Goal: Information Seeking & Learning: Learn about a topic

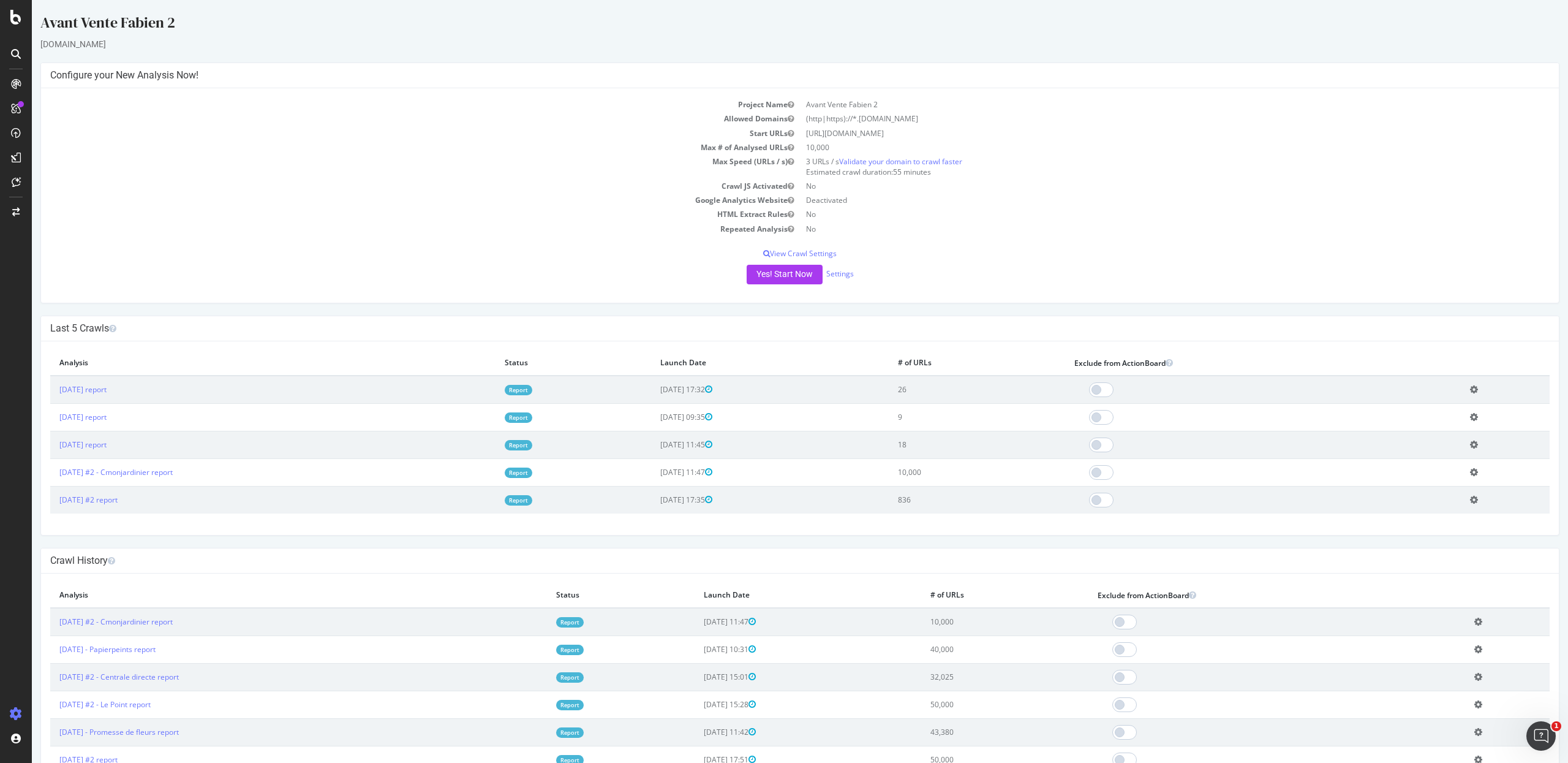
click at [1465, 501] on td "Add name Delete analysis" at bounding box center [1505, 499] width 89 height 27
click at [1470, 500] on icon at bounding box center [1474, 500] width 8 height 9
click at [1411, 515] on link "Add name" at bounding box center [1429, 518] width 98 height 16
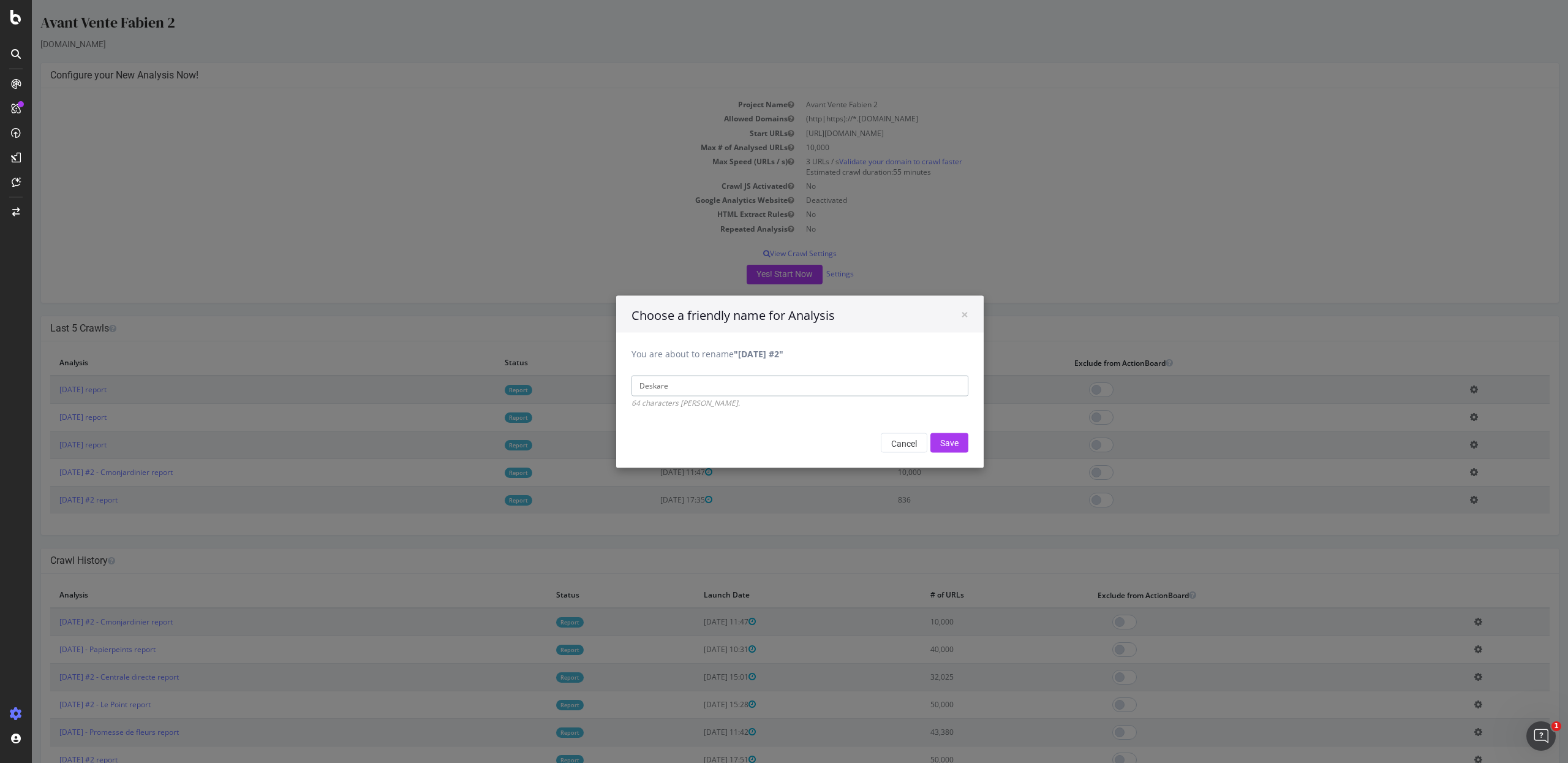
type input "Deskare"
click at [931, 433] on input "Save" at bounding box center [950, 443] width 38 height 20
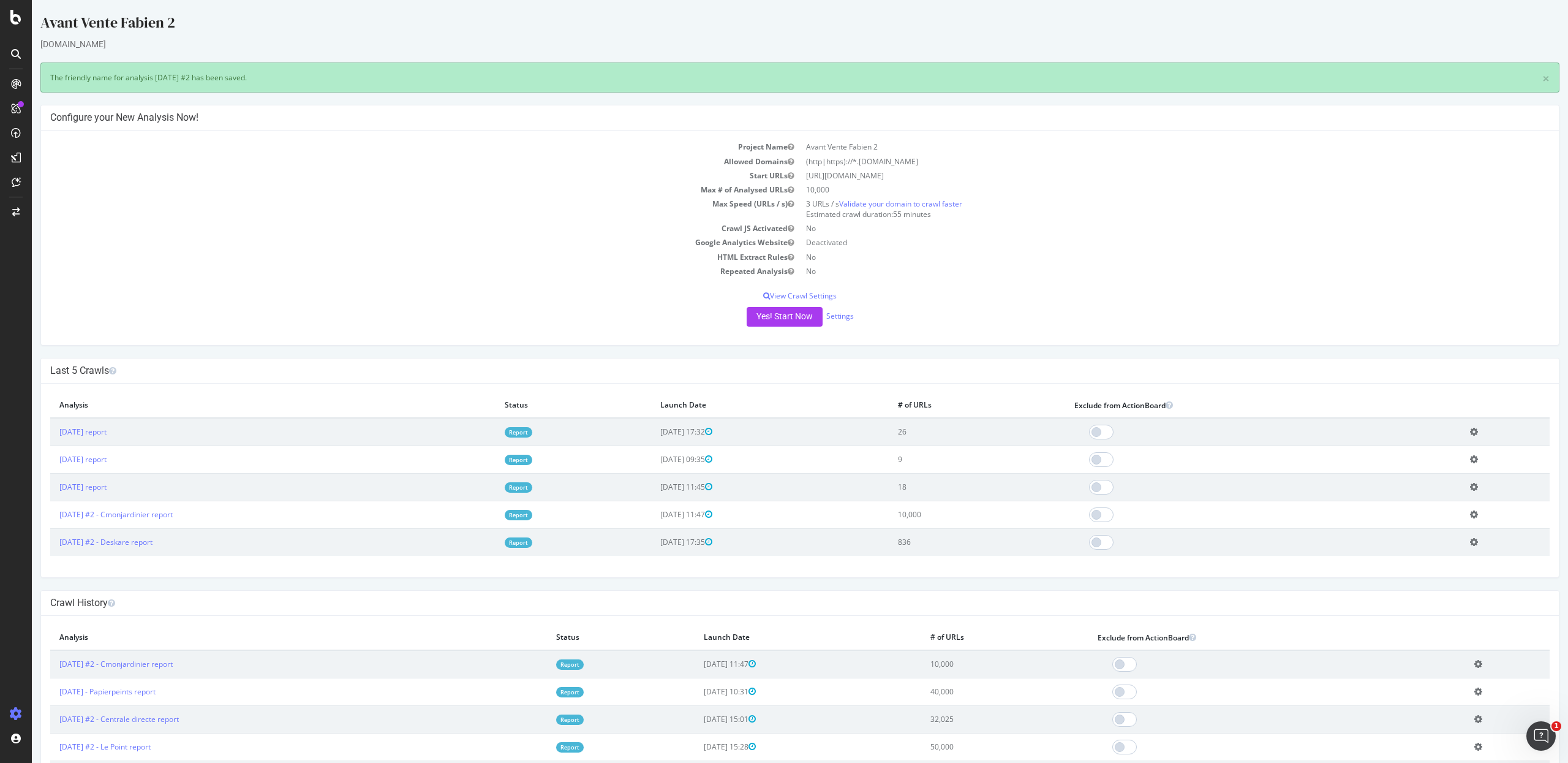
click at [1470, 486] on icon at bounding box center [1474, 486] width 8 height 9
click at [1432, 506] on link "Add name" at bounding box center [1429, 505] width 98 height 16
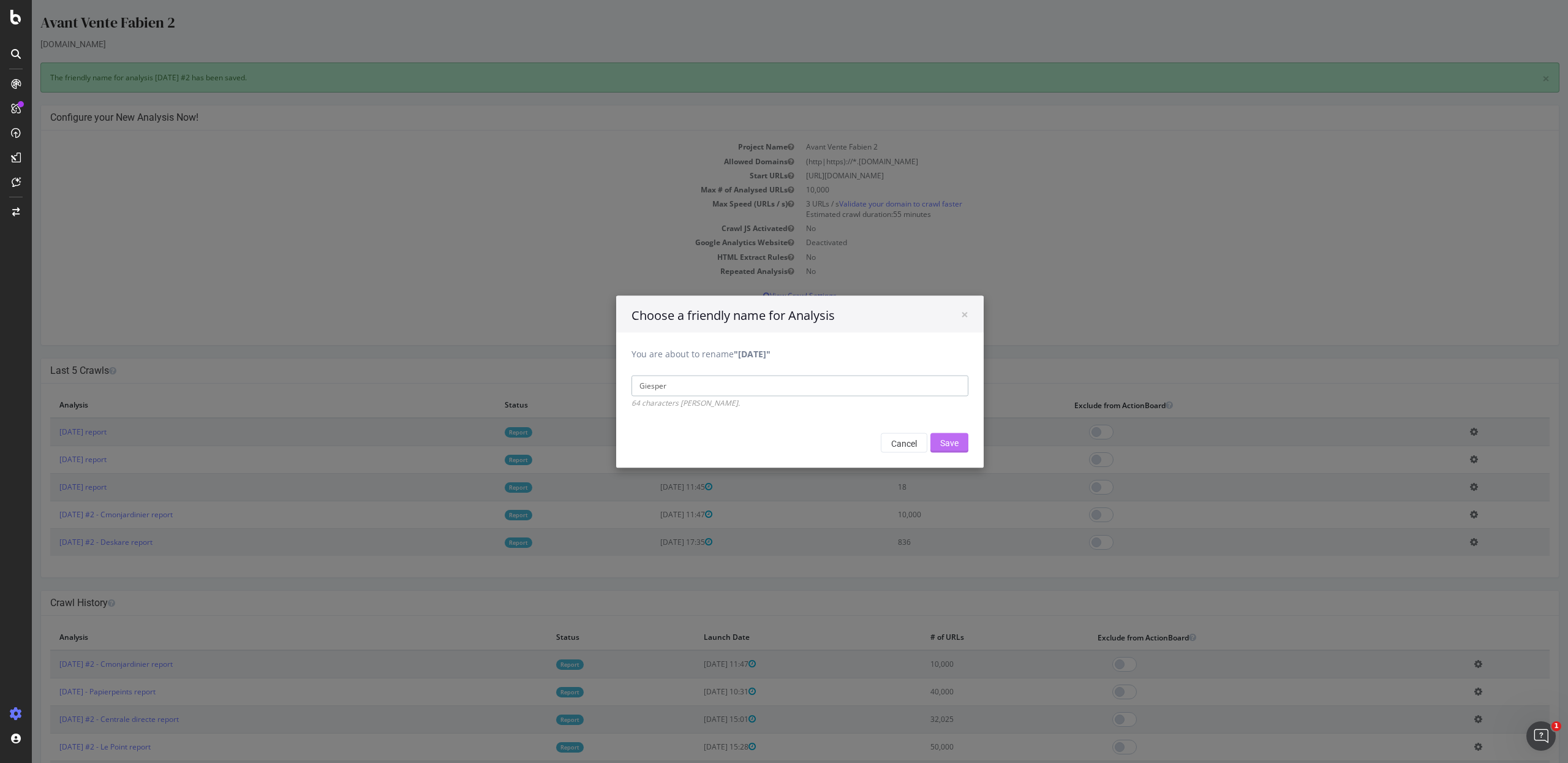
type input "Giesper"
click at [946, 444] on input "Save" at bounding box center [950, 443] width 38 height 20
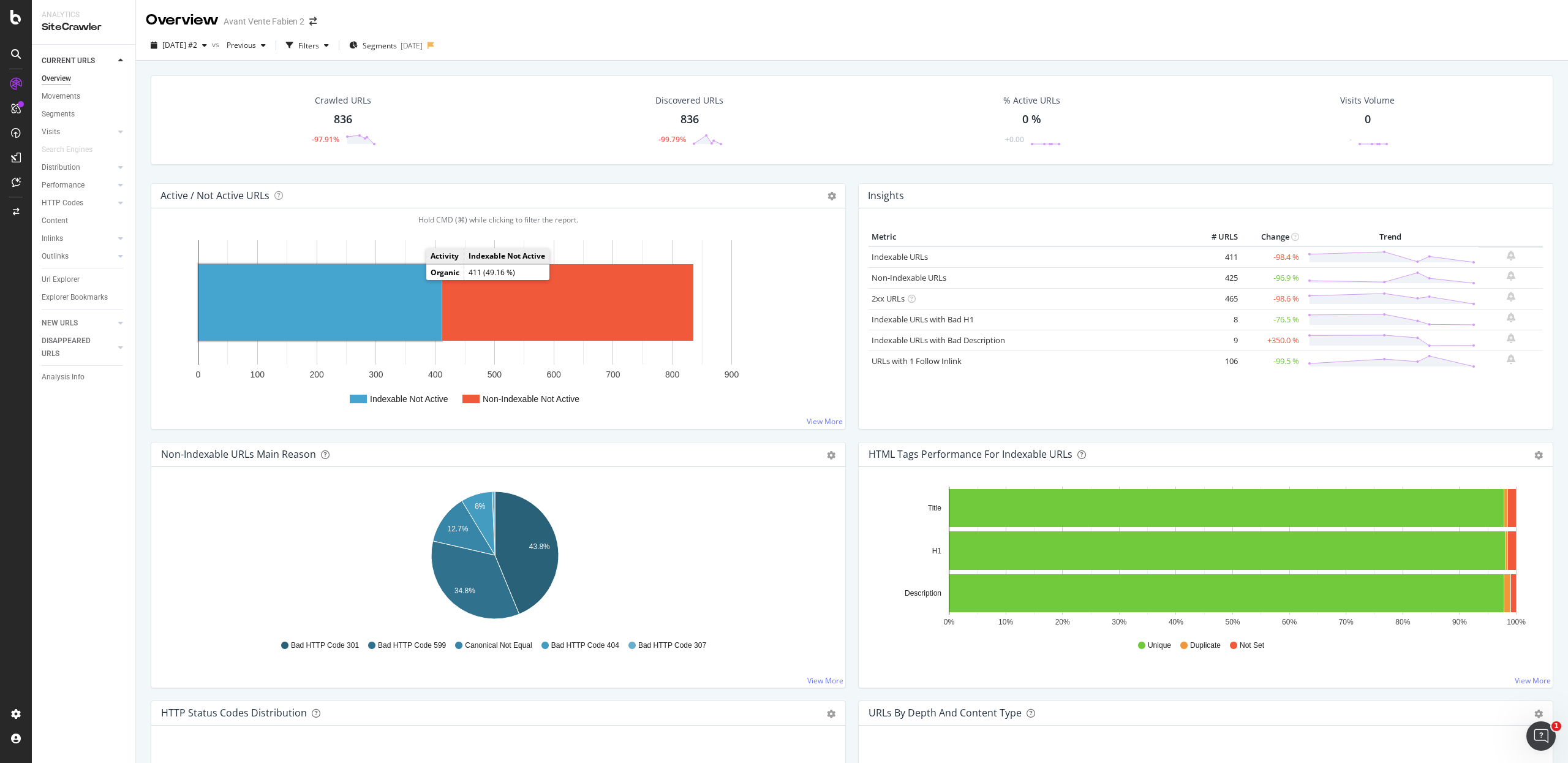
click at [407, 289] on rect "A chart." at bounding box center [320, 302] width 243 height 76
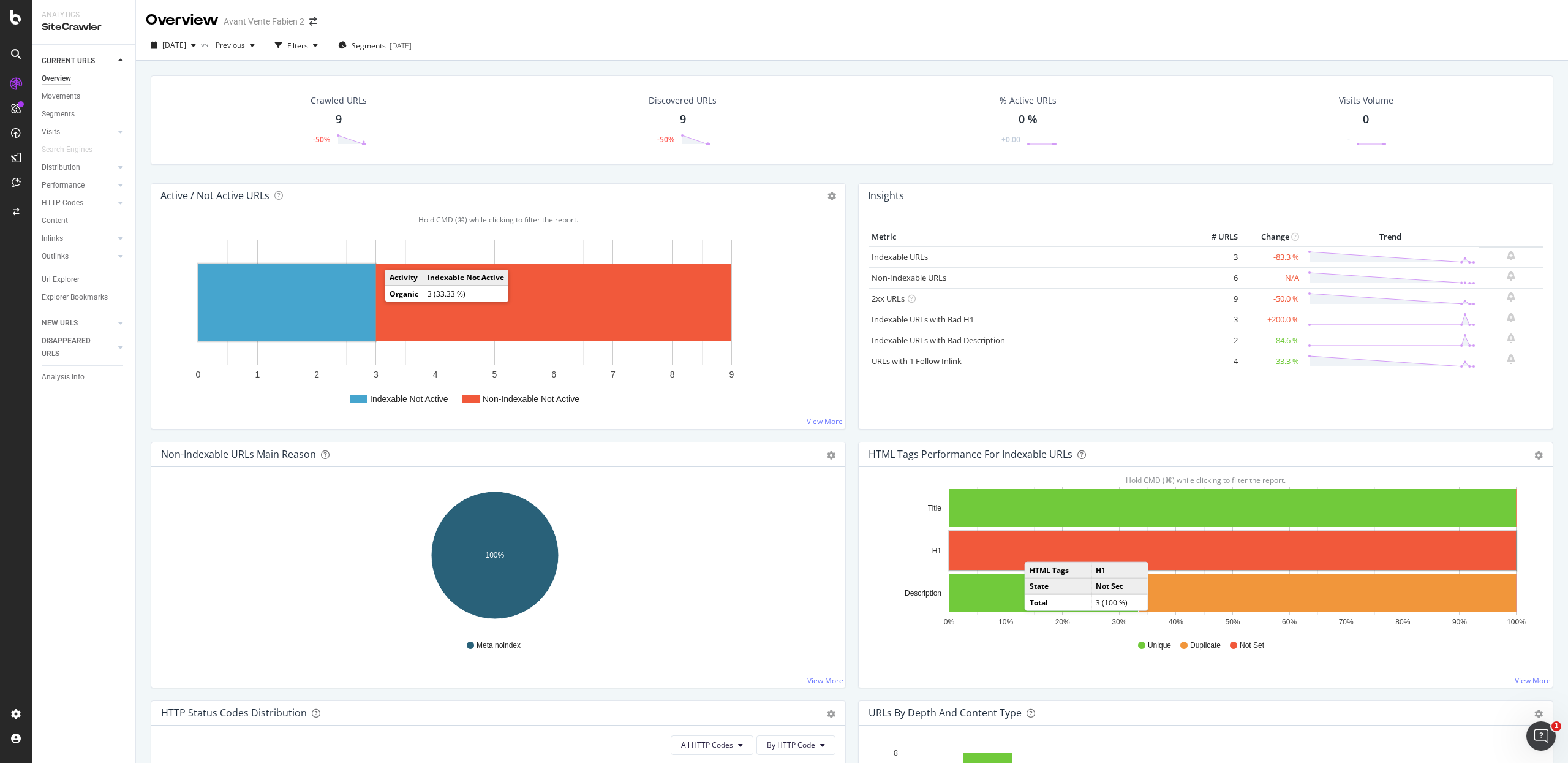
click at [323, 298] on rect "A chart." at bounding box center [287, 302] width 177 height 76
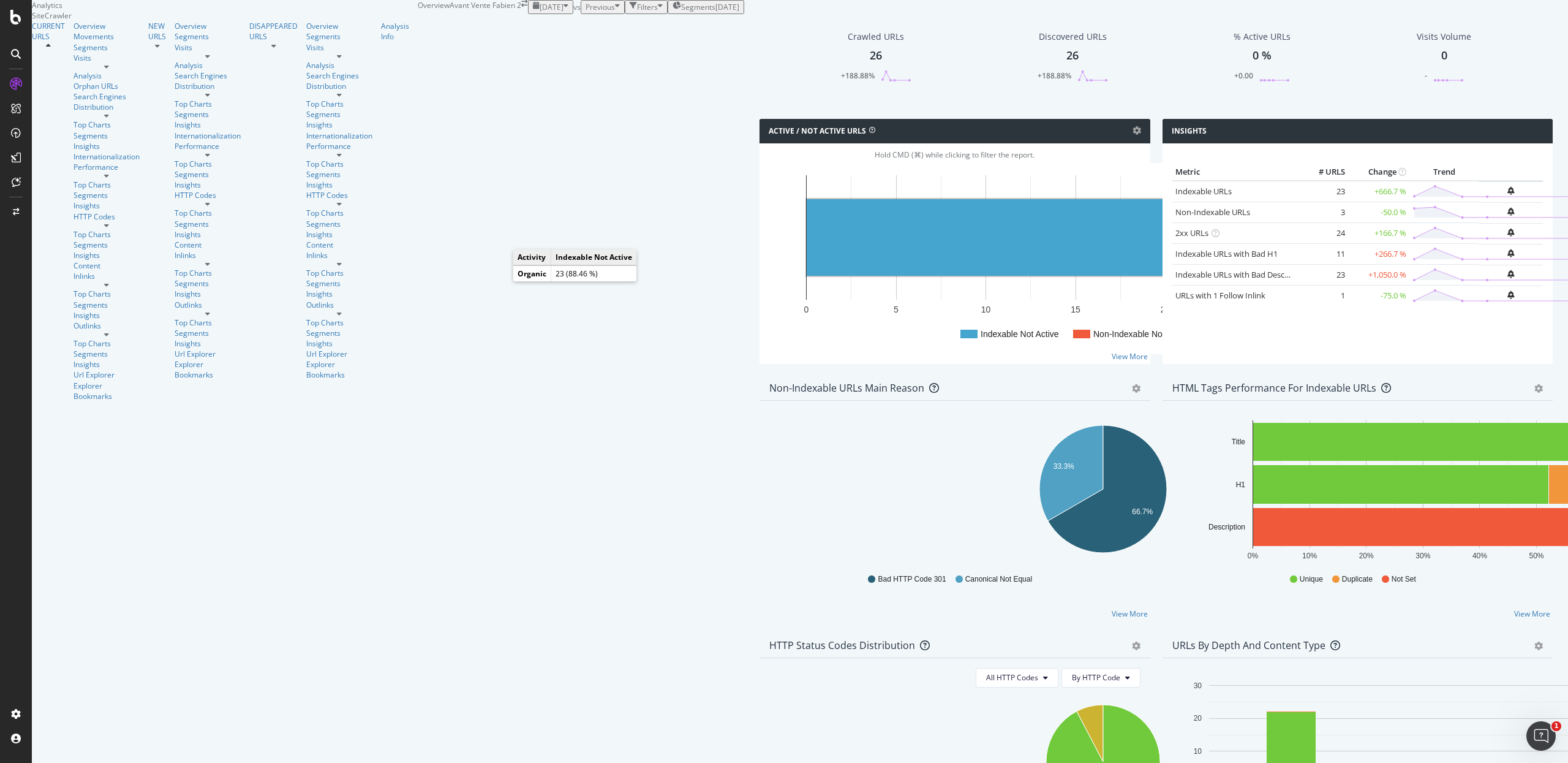
click at [807, 276] on rect "A chart." at bounding box center [1013, 237] width 412 height 76
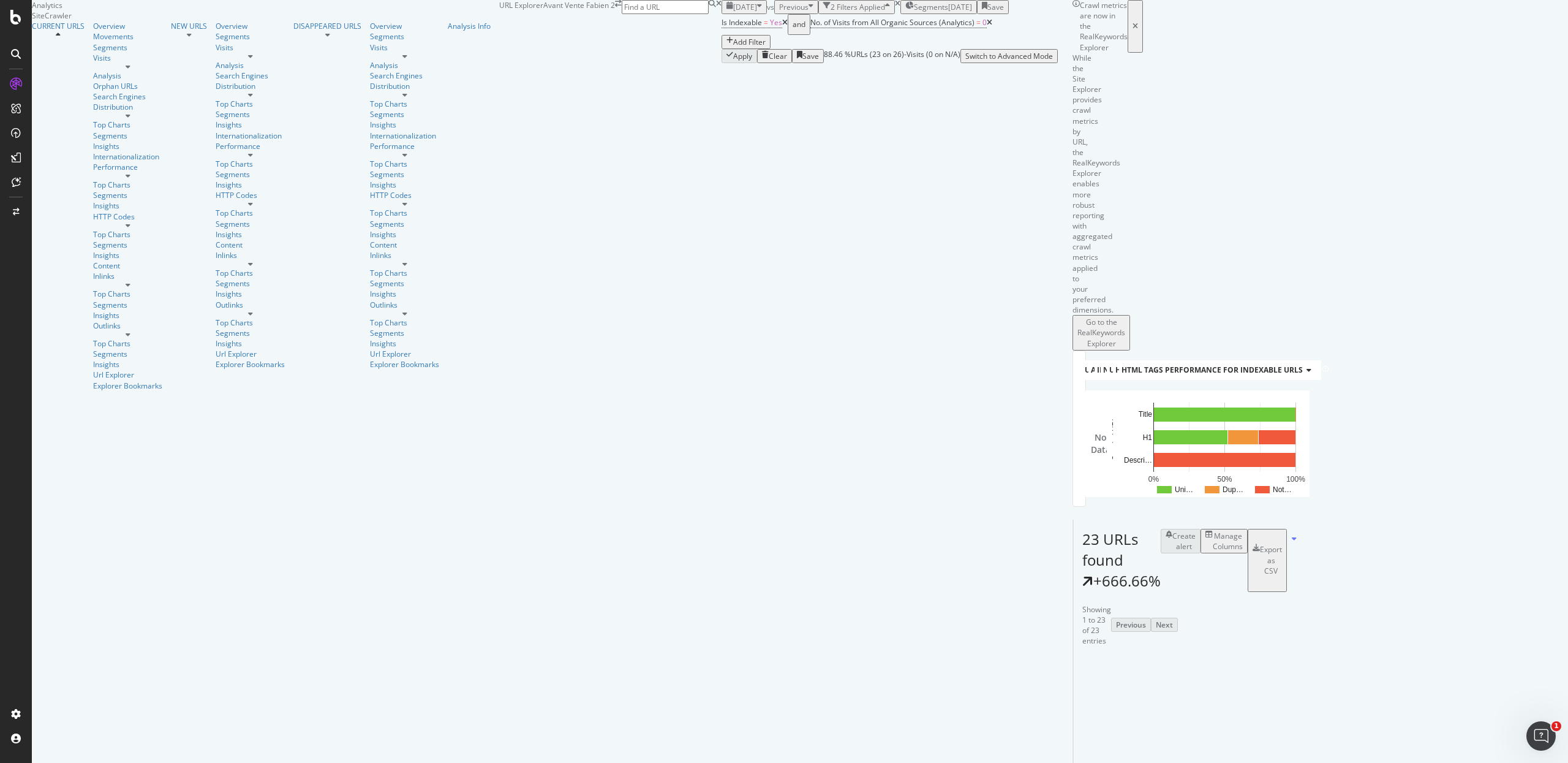
click at [93, 70] on div "Overview Movements Segments Visits Analysis Orphan URLs Search Engines Distribu…" at bounding box center [132, 205] width 78 height 369
click at [93, 31] on div "Overview" at bounding box center [128, 25] width 69 height 10
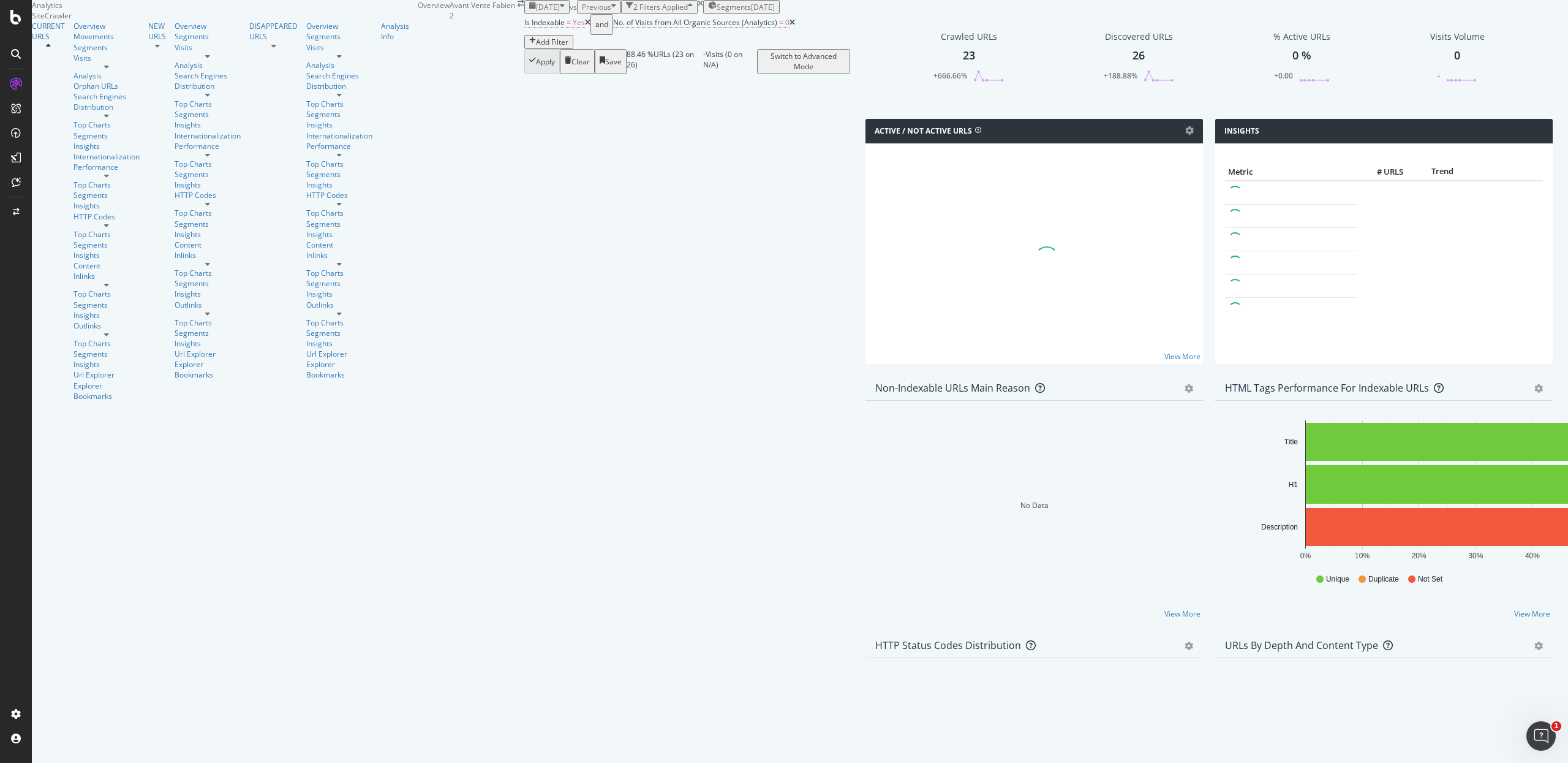
click at [585, 26] on icon at bounding box center [588, 23] width 5 height 7
click at [701, 26] on icon at bounding box center [703, 23] width 5 height 7
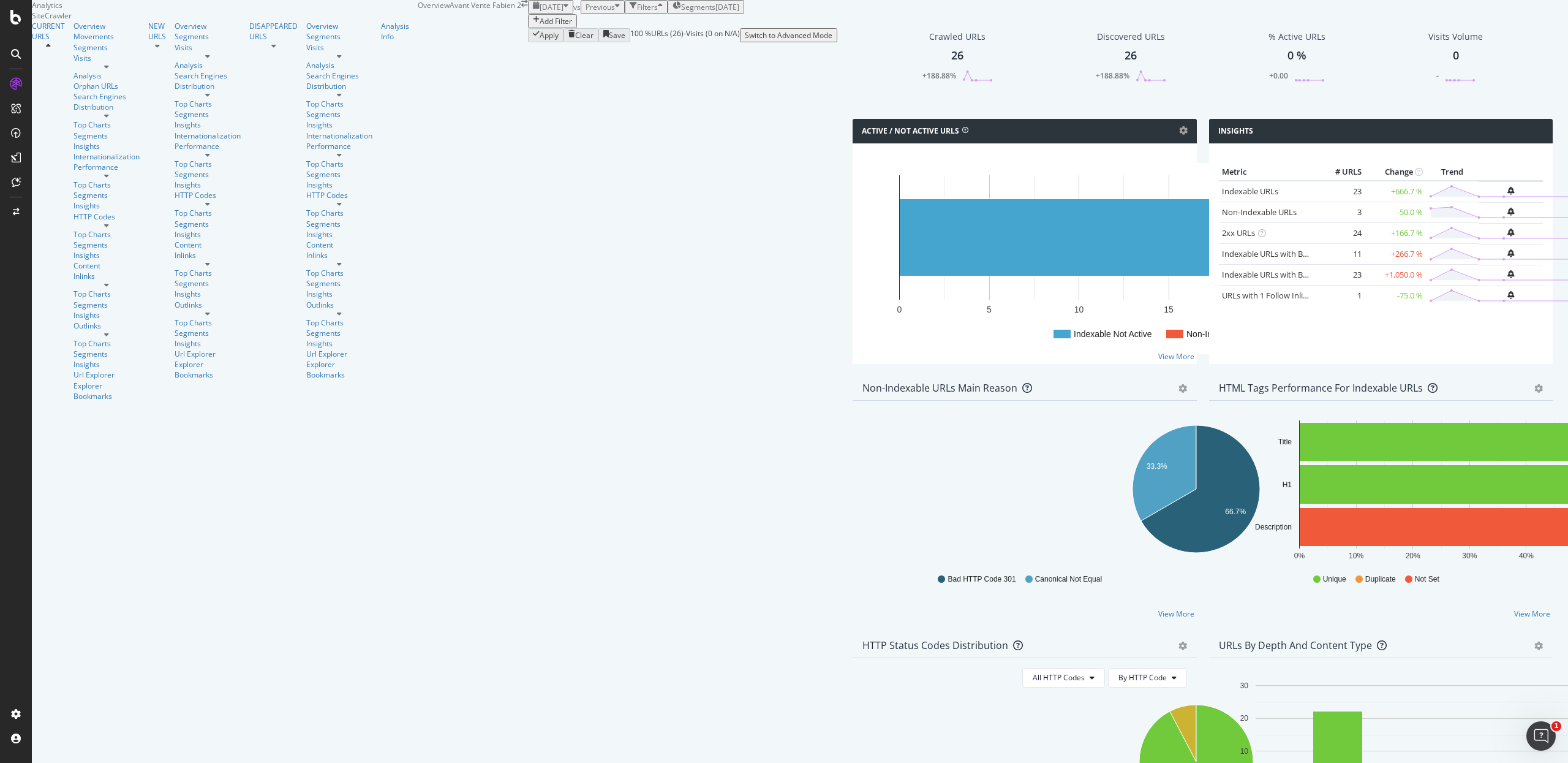
scroll to position [8, 0]
click at [528, 26] on div "[DATE] vs Previous Filters Segments [DATE] Add Filter Apply Clear Save 100 % UR…" at bounding box center [682, 730] width 309 height 1461
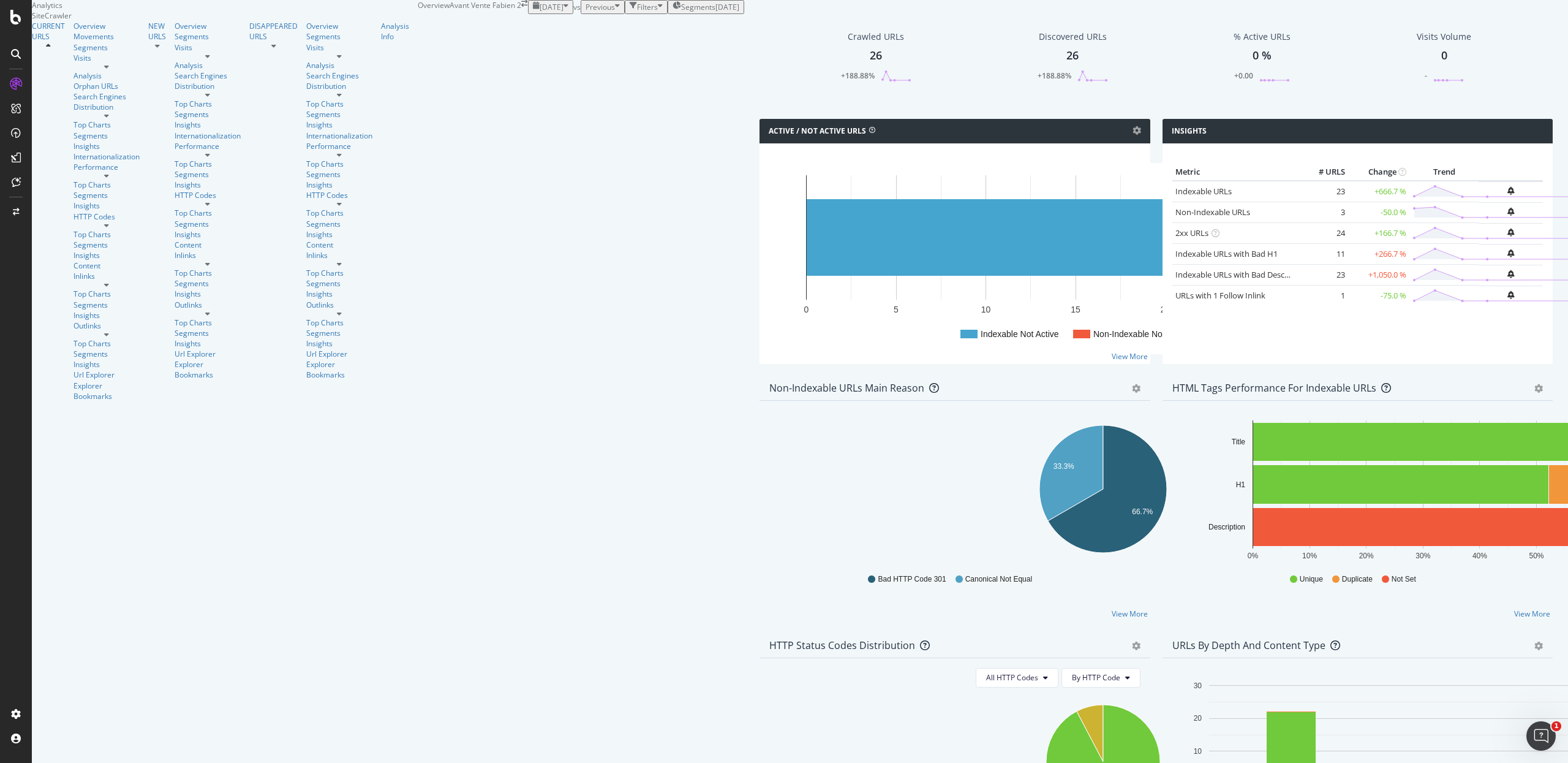
scroll to position [0, 0]
